Goal: Transaction & Acquisition: Purchase product/service

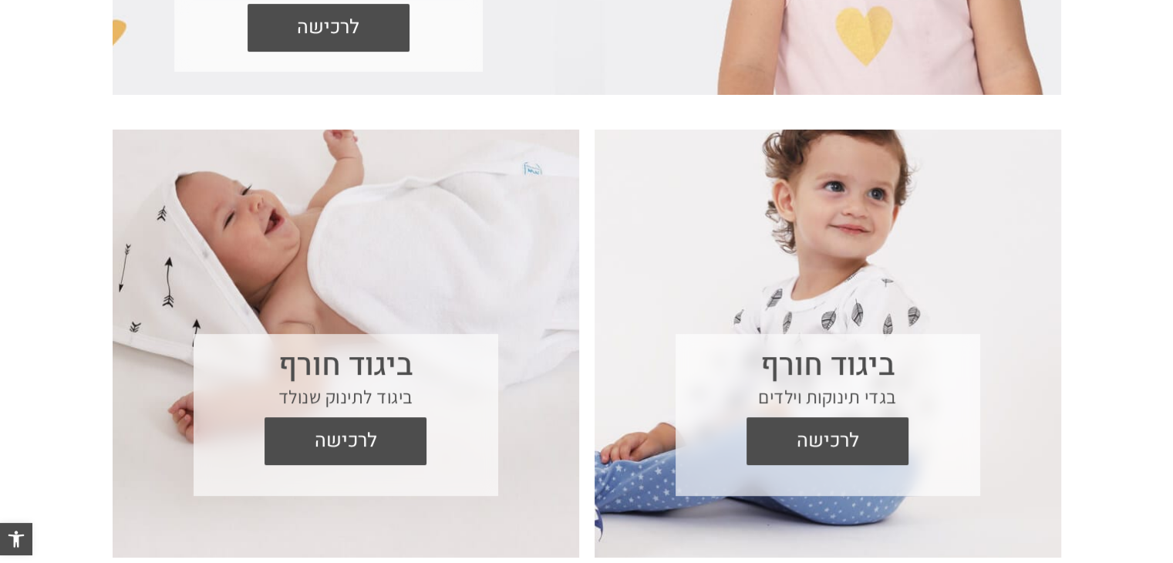
scroll to position [617, 0]
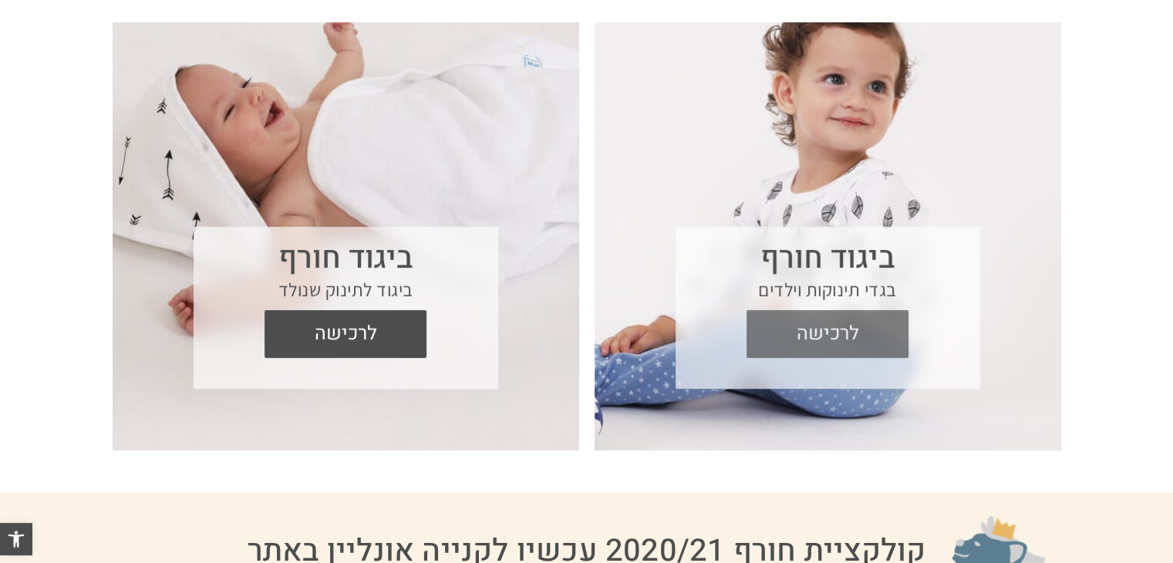
click at [823, 337] on span "לרכישה" at bounding box center [827, 334] width 139 height 48
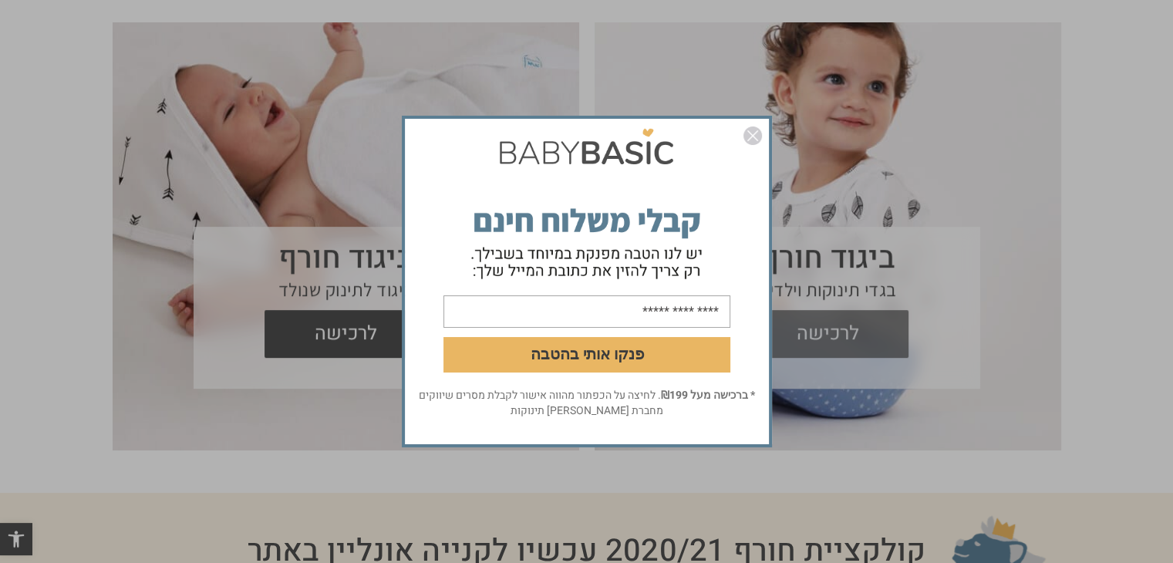
scroll to position [0, 0]
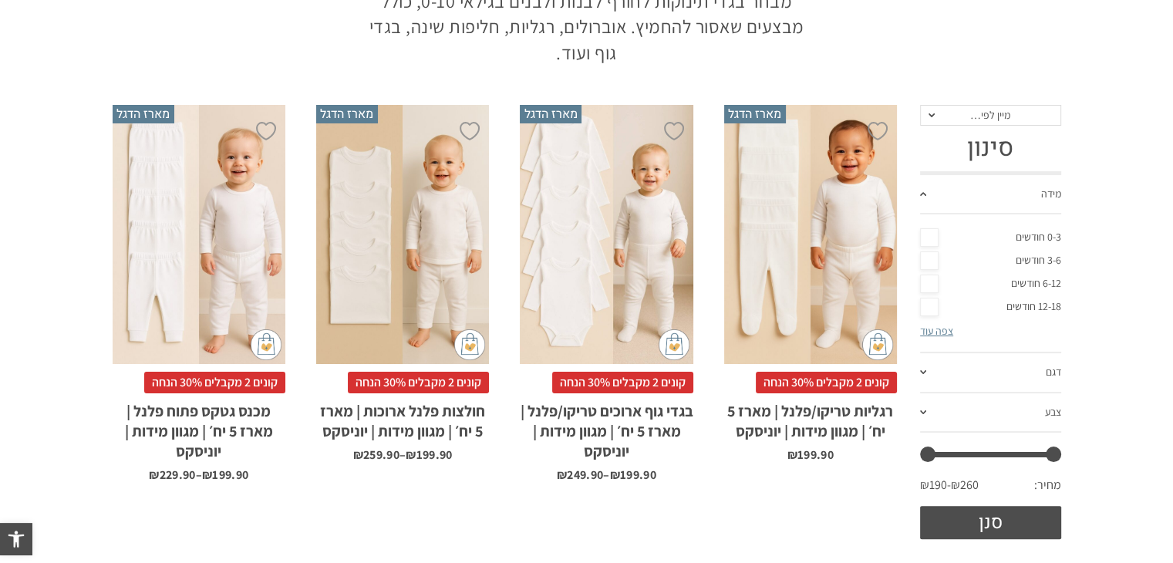
click at [926, 328] on link "צפה עוד" at bounding box center [936, 331] width 33 height 14
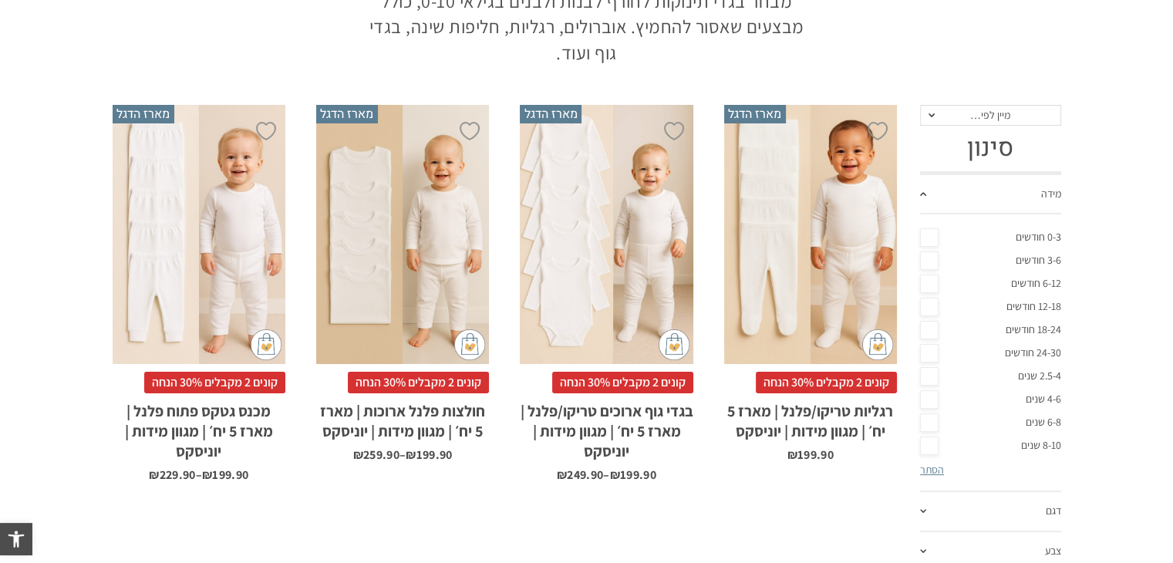
click at [926, 420] on link "6-8 שנים" at bounding box center [990, 422] width 141 height 23
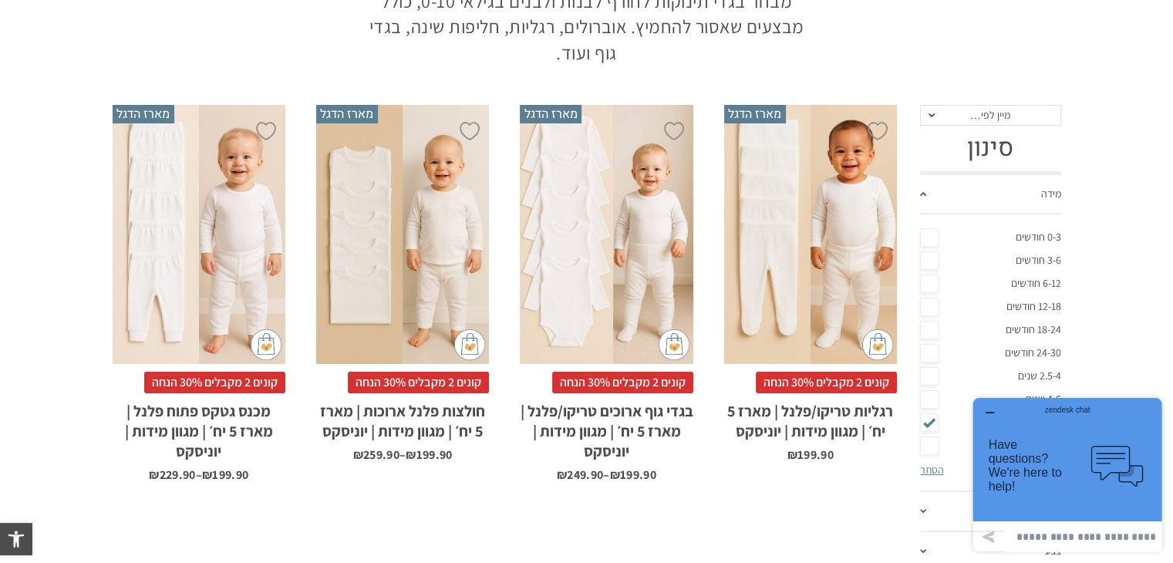
click at [929, 444] on link "8-10 שנים" at bounding box center [990, 445] width 141 height 23
click at [1159, 350] on section "**********" at bounding box center [586, 391] width 1173 height 588
click at [986, 410] on icon "button" at bounding box center [989, 412] width 12 height 12
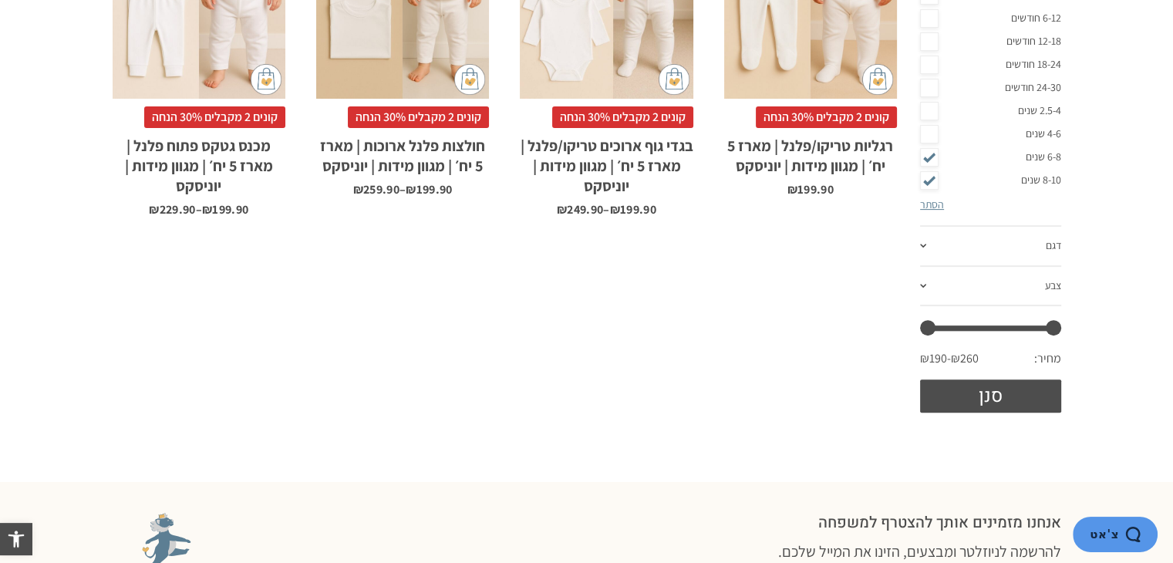
scroll to position [540, 0]
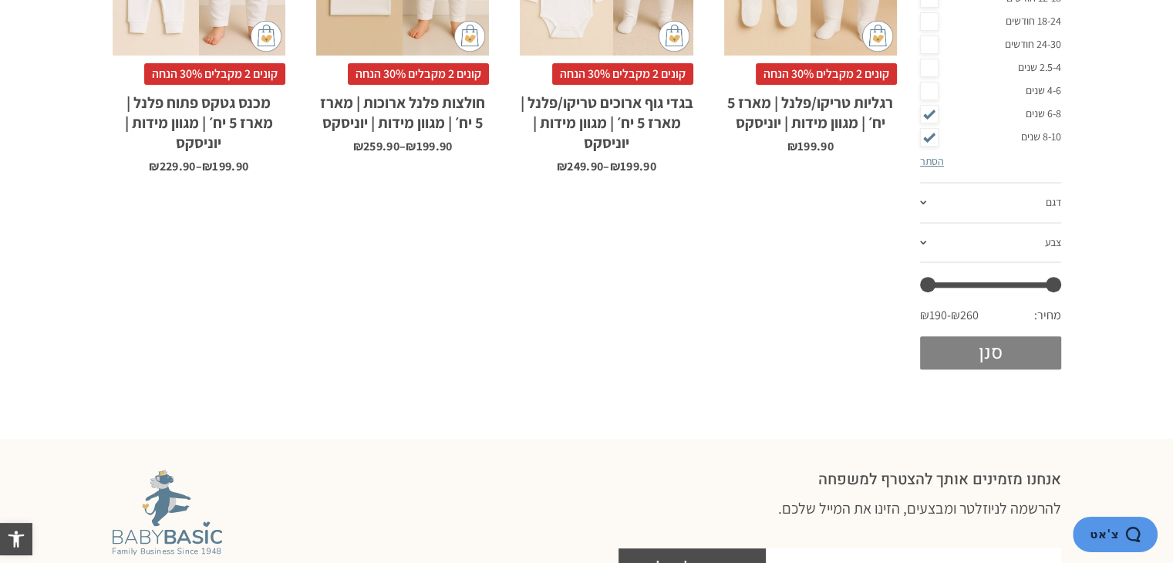
click at [978, 346] on button "סנן" at bounding box center [990, 352] width 141 height 33
